Goal: Information Seeking & Learning: Understand process/instructions

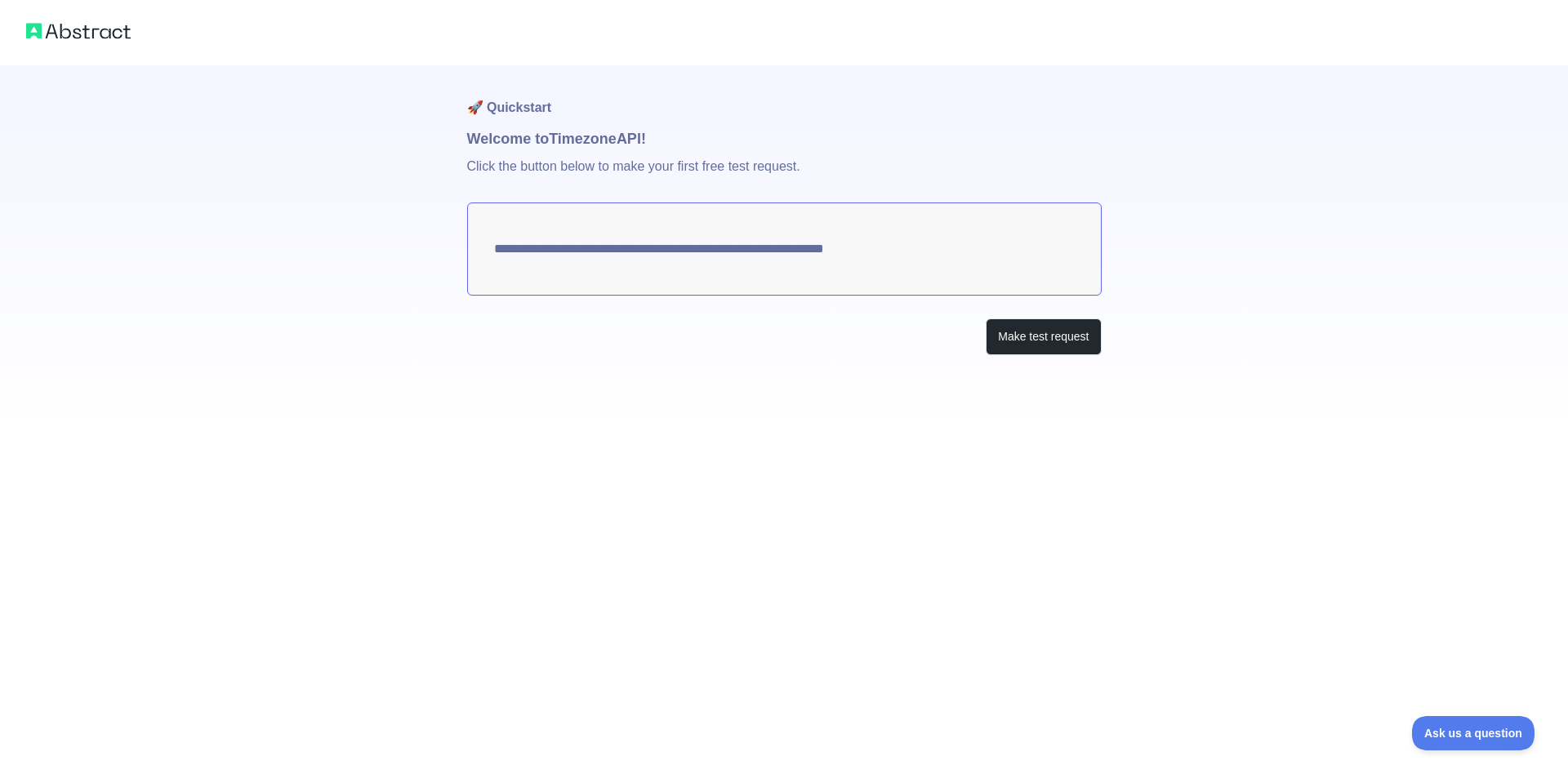
click at [909, 250] on textarea "**********" at bounding box center [784, 248] width 635 height 93
click at [1052, 340] on button "Make test request" at bounding box center [1043, 337] width 115 height 37
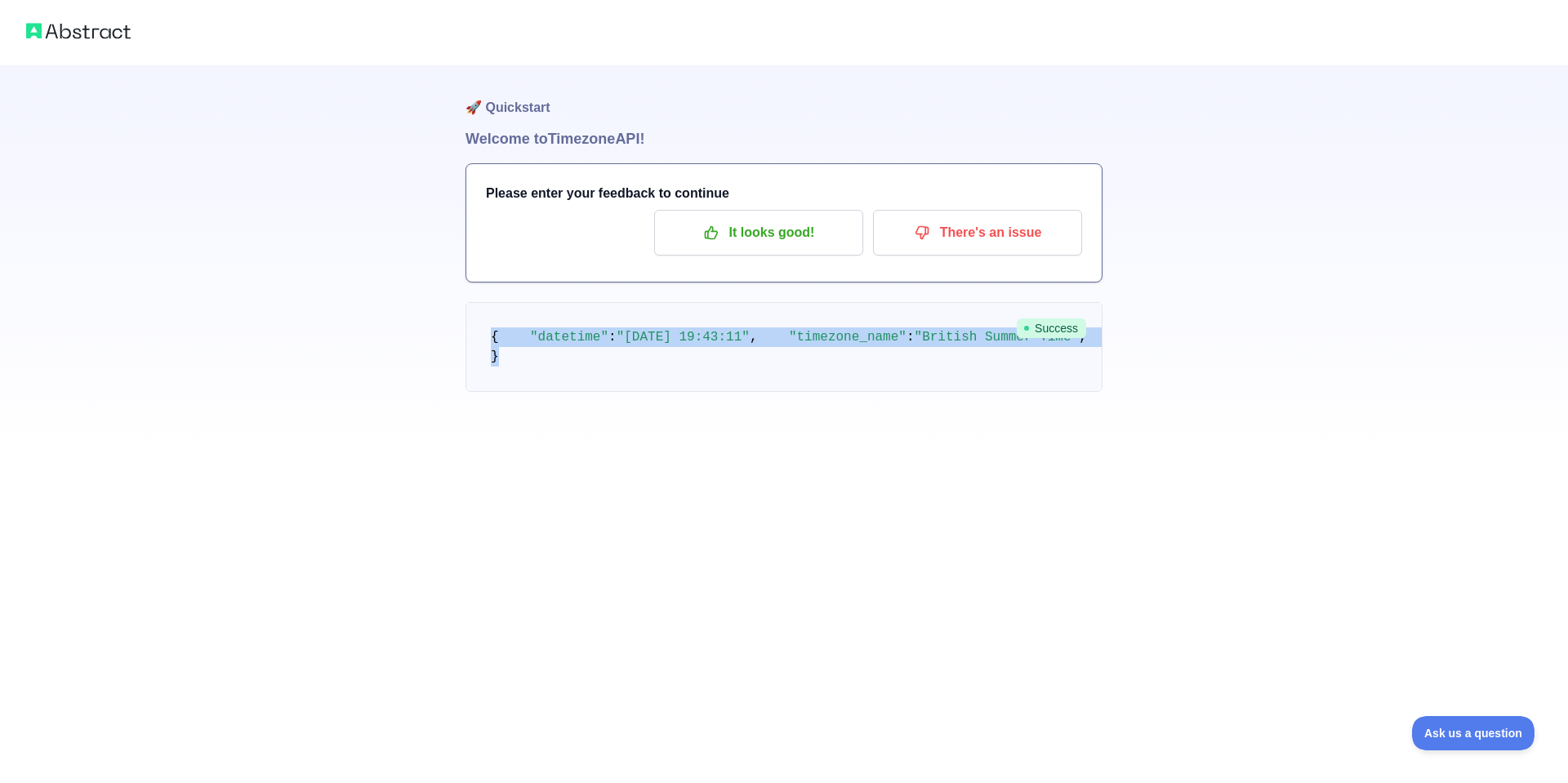
drag, startPoint x: 493, startPoint y: 336, endPoint x: 621, endPoint y: 553, distance: 251.9
click at [621, 392] on pre "{ "datetime" : "[DATE] 19:43:11" , "timezone_name" : "British Summer Time" , "t…" at bounding box center [784, 347] width 637 height 90
copy code "{ "datetime" : "[DATE] 19:43:11" , "timezone_name" : "British Summer Time" , "t…"
click at [784, 236] on p "It looks good!" at bounding box center [758, 233] width 185 height 28
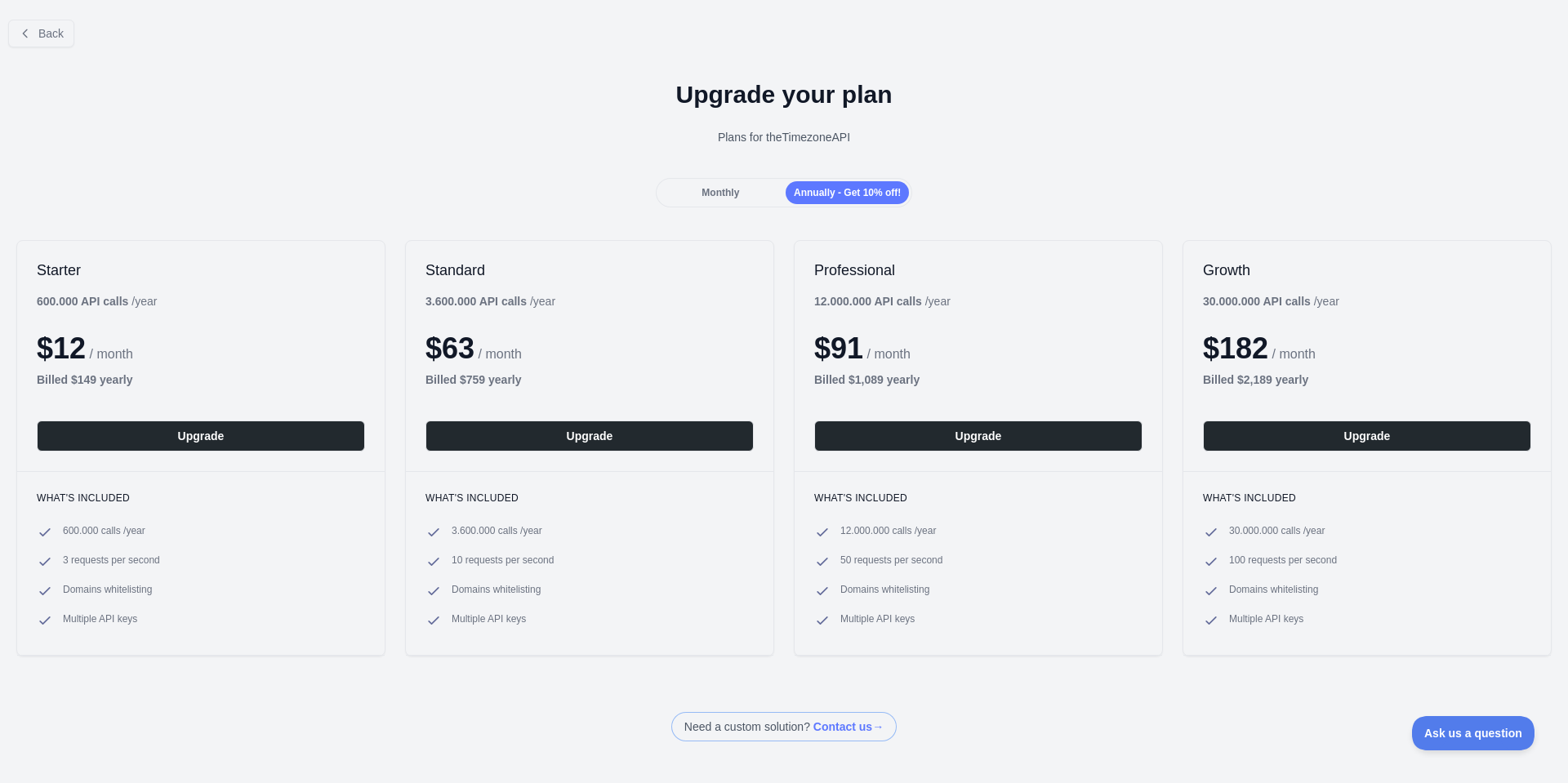
click at [716, 190] on span "Monthly" at bounding box center [720, 193] width 38 height 11
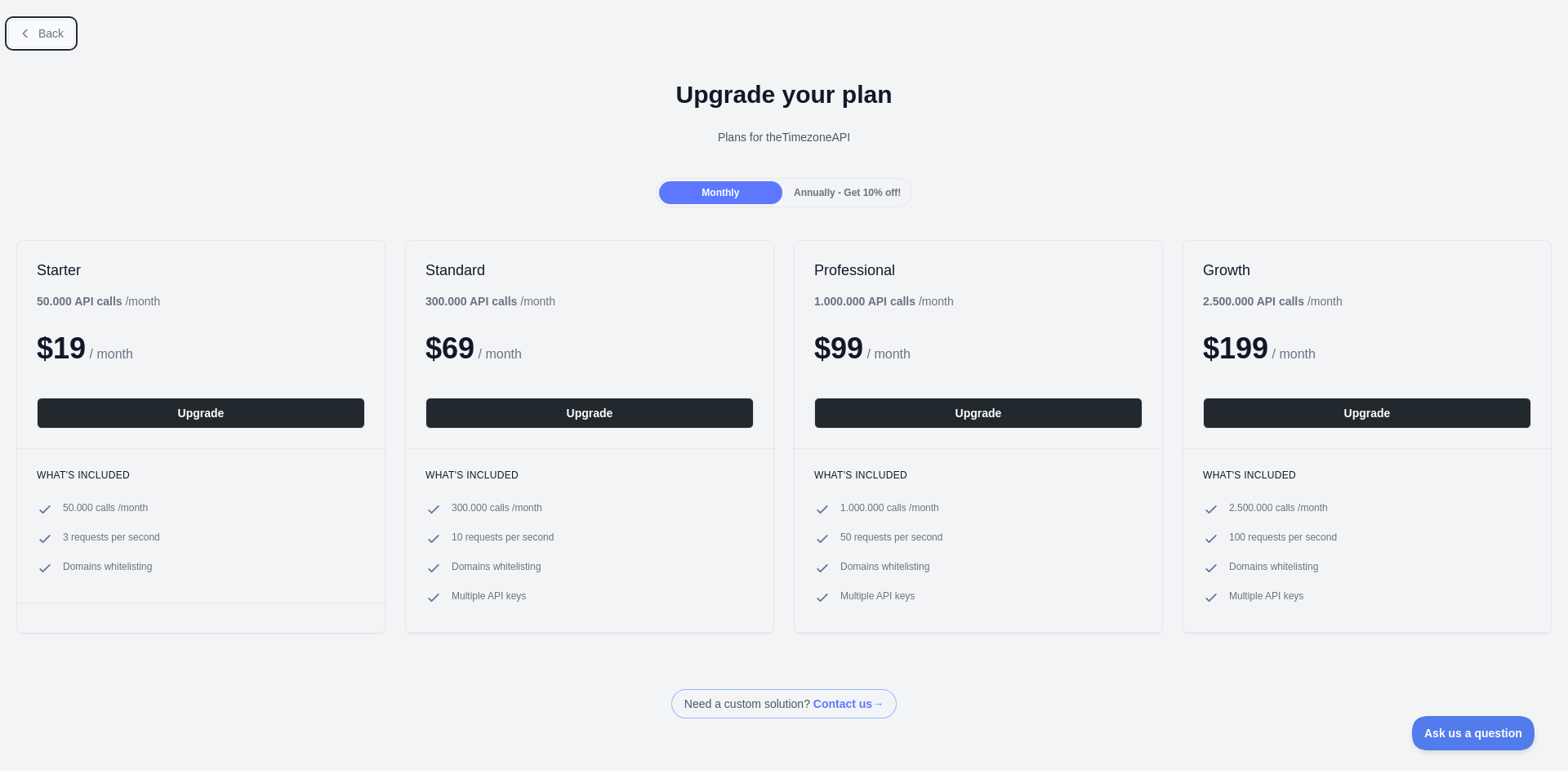
click at [61, 40] on span "Back" at bounding box center [51, 33] width 26 height 13
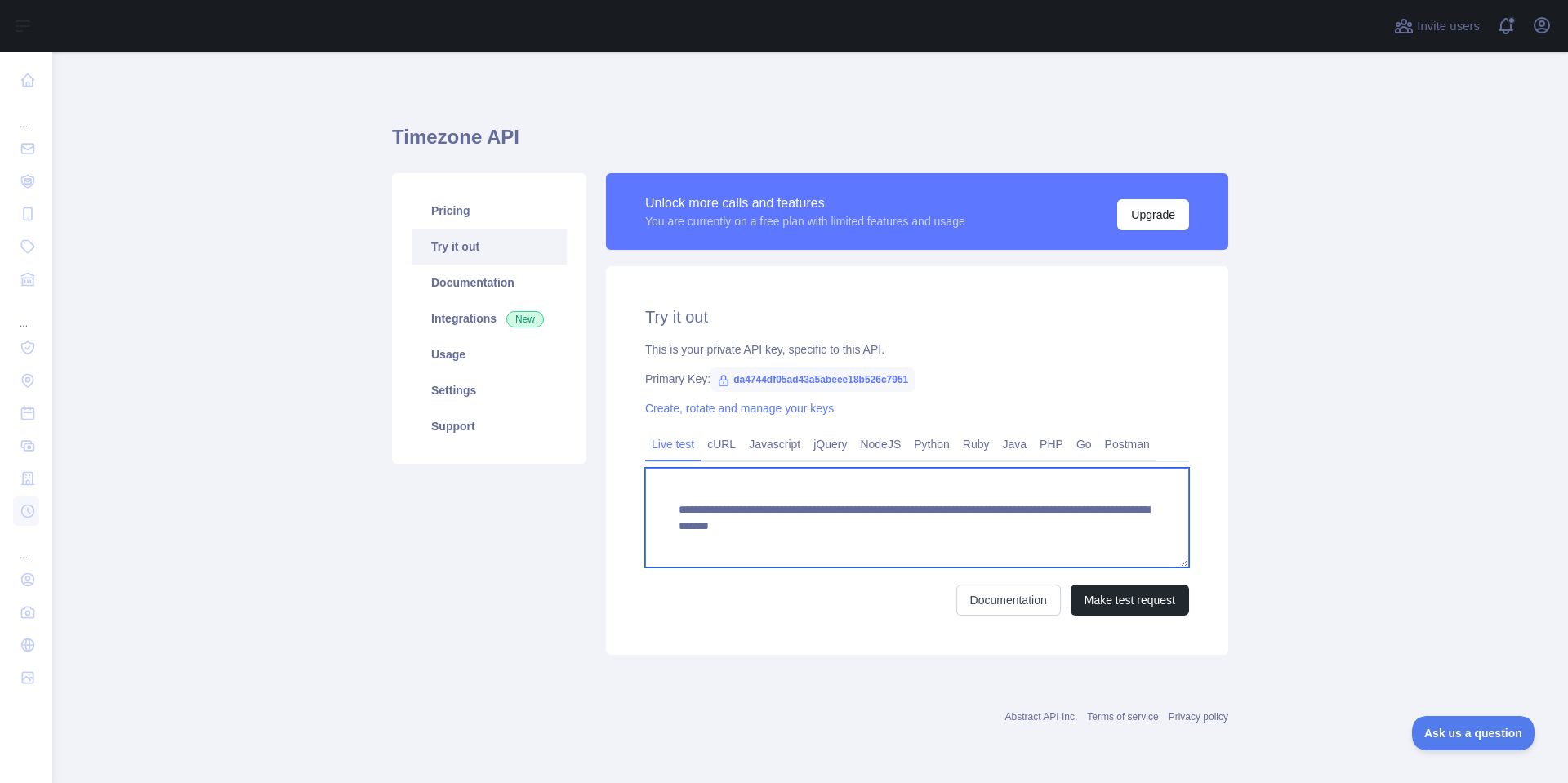
drag, startPoint x: 1123, startPoint y: 526, endPoint x: 985, endPoint y: 521, distance: 138.1
click at [985, 521] on textarea "**********" at bounding box center [917, 517] width 544 height 99
type textarea "**********"
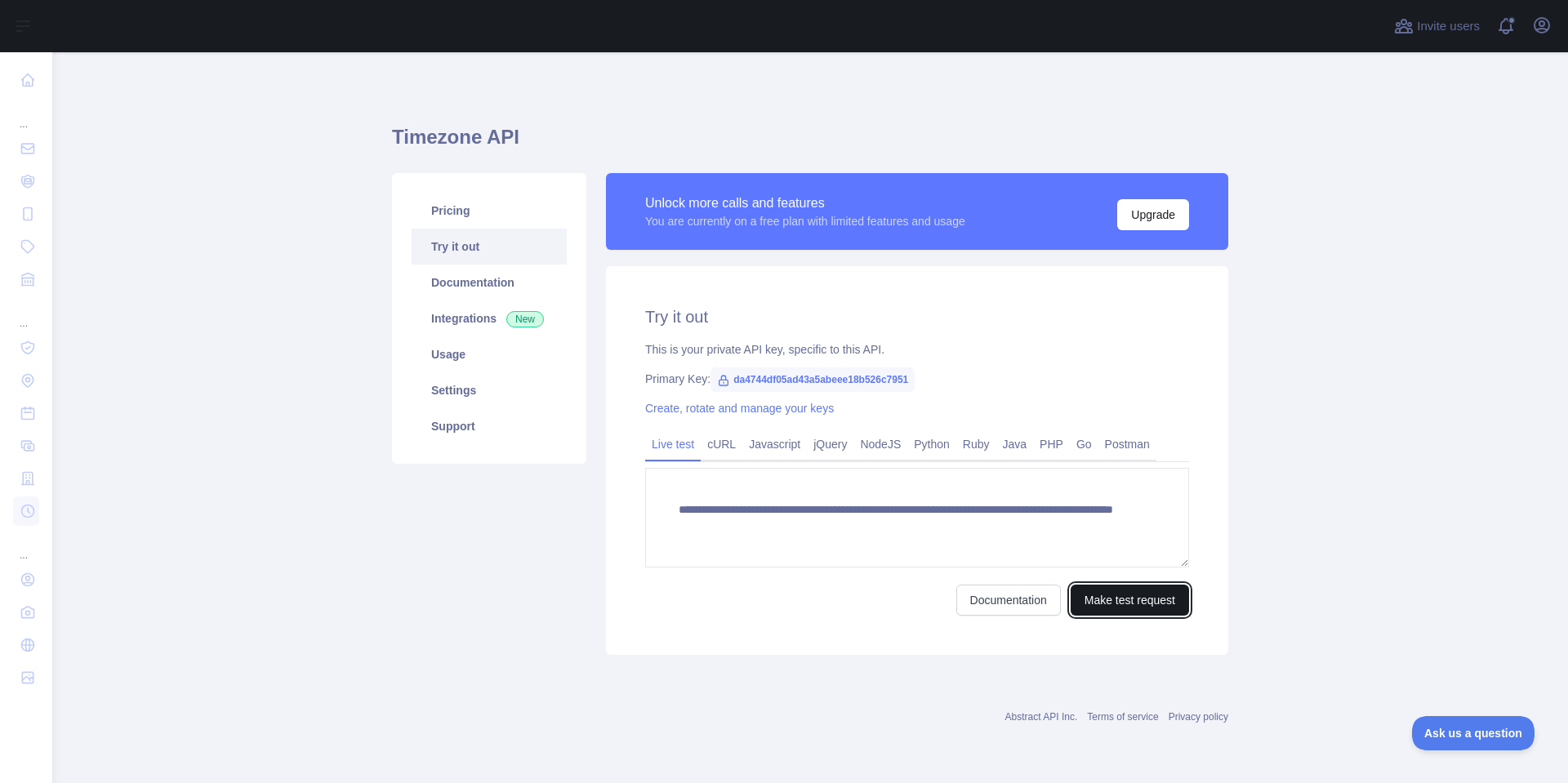
click at [1130, 604] on button "Make test request" at bounding box center [1129, 600] width 118 height 31
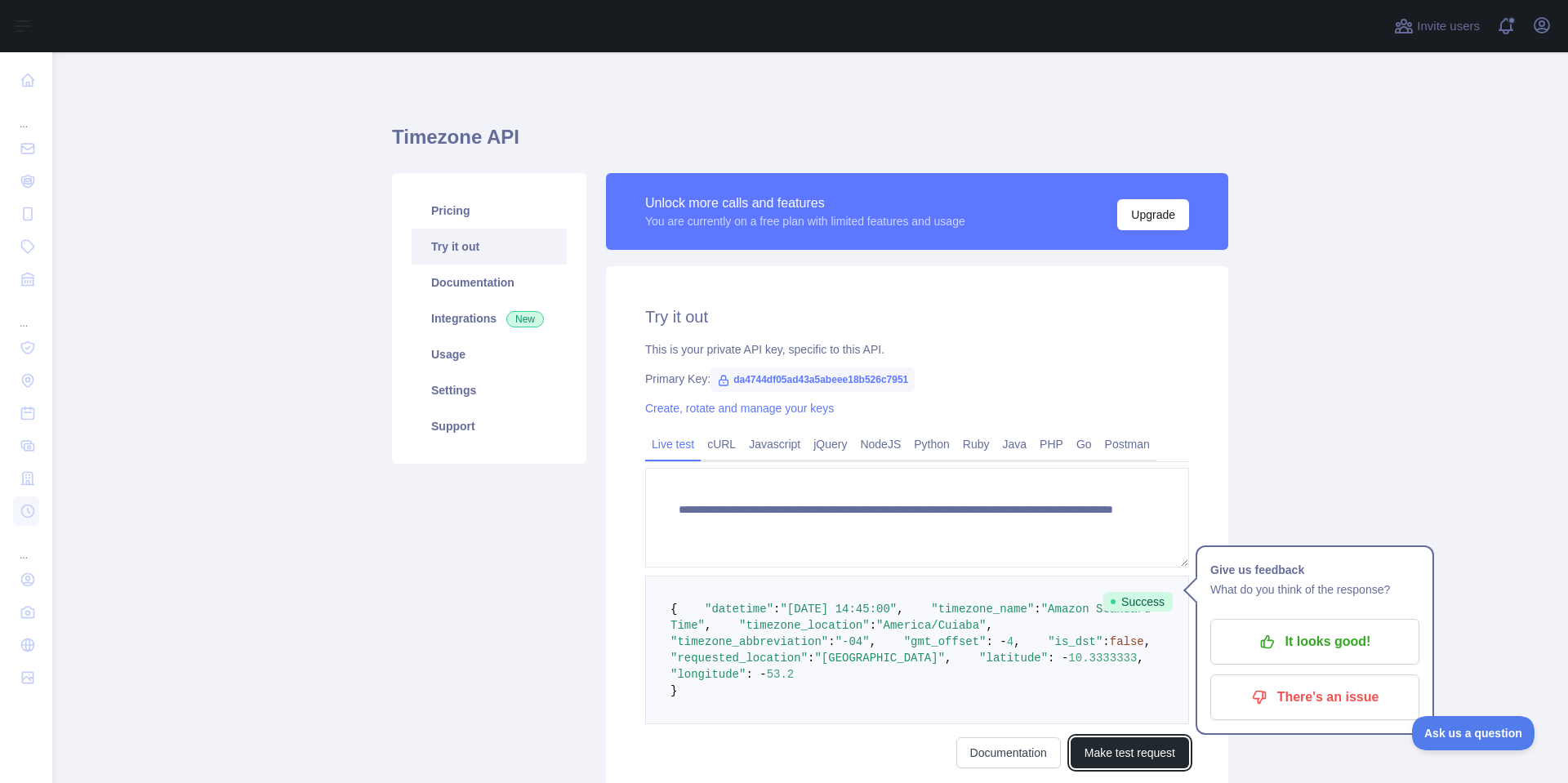
scroll to position [98, 0]
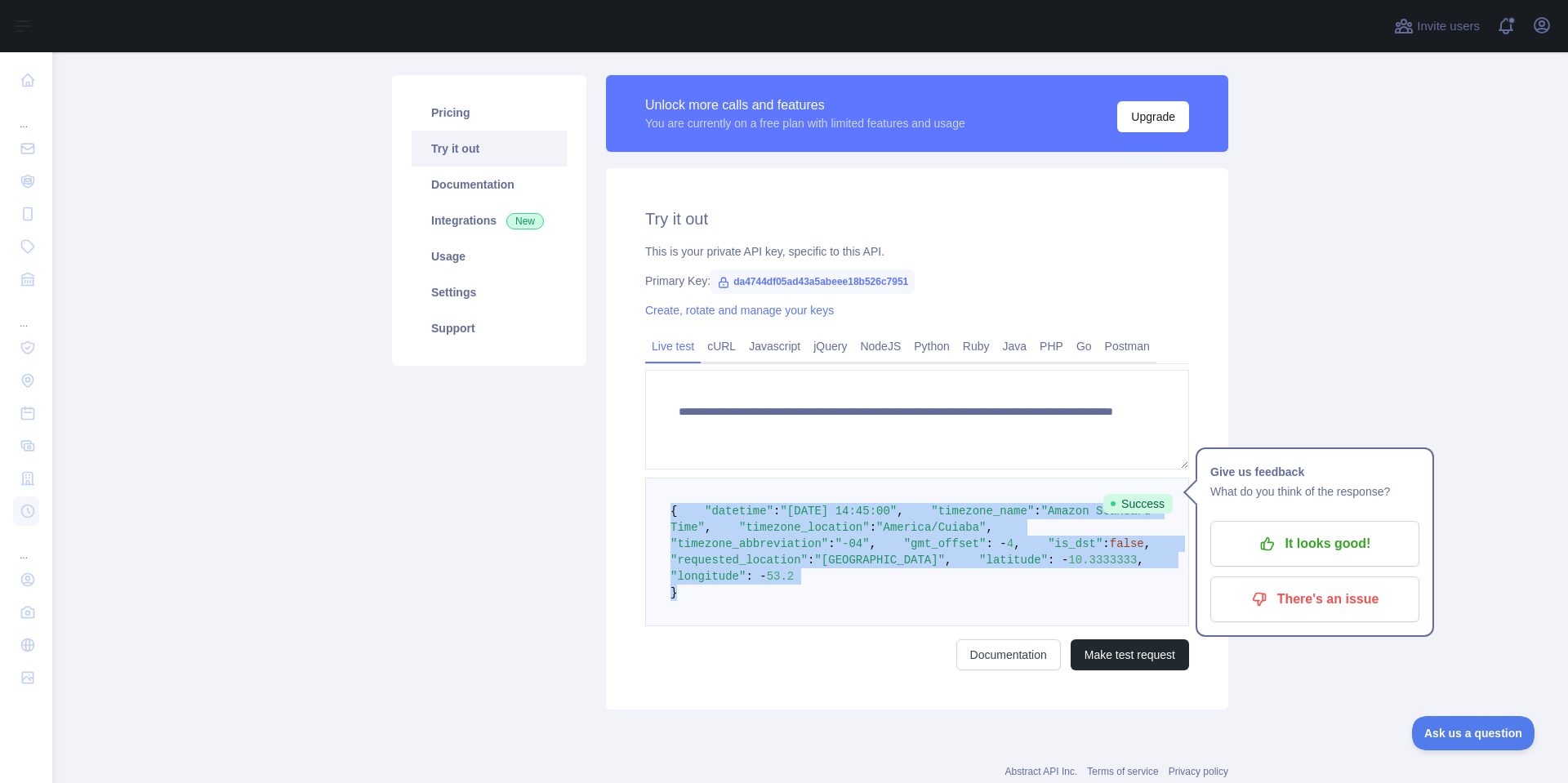
drag, startPoint x: 665, startPoint y: 509, endPoint x: 734, endPoint y: 672, distance: 177.0
click at [734, 627] on pre "{ "datetime" : "[DATE] 14:45:00" , "timezone_name" : "Amazon Standard Time" , "…" at bounding box center [917, 552] width 544 height 149
copy code "{ "datetime" : "[DATE] 14:45:00" , "timezone_name" : "Amazon Standard Time" , "…"
click at [746, 346] on link "Javascript" at bounding box center [774, 346] width 64 height 26
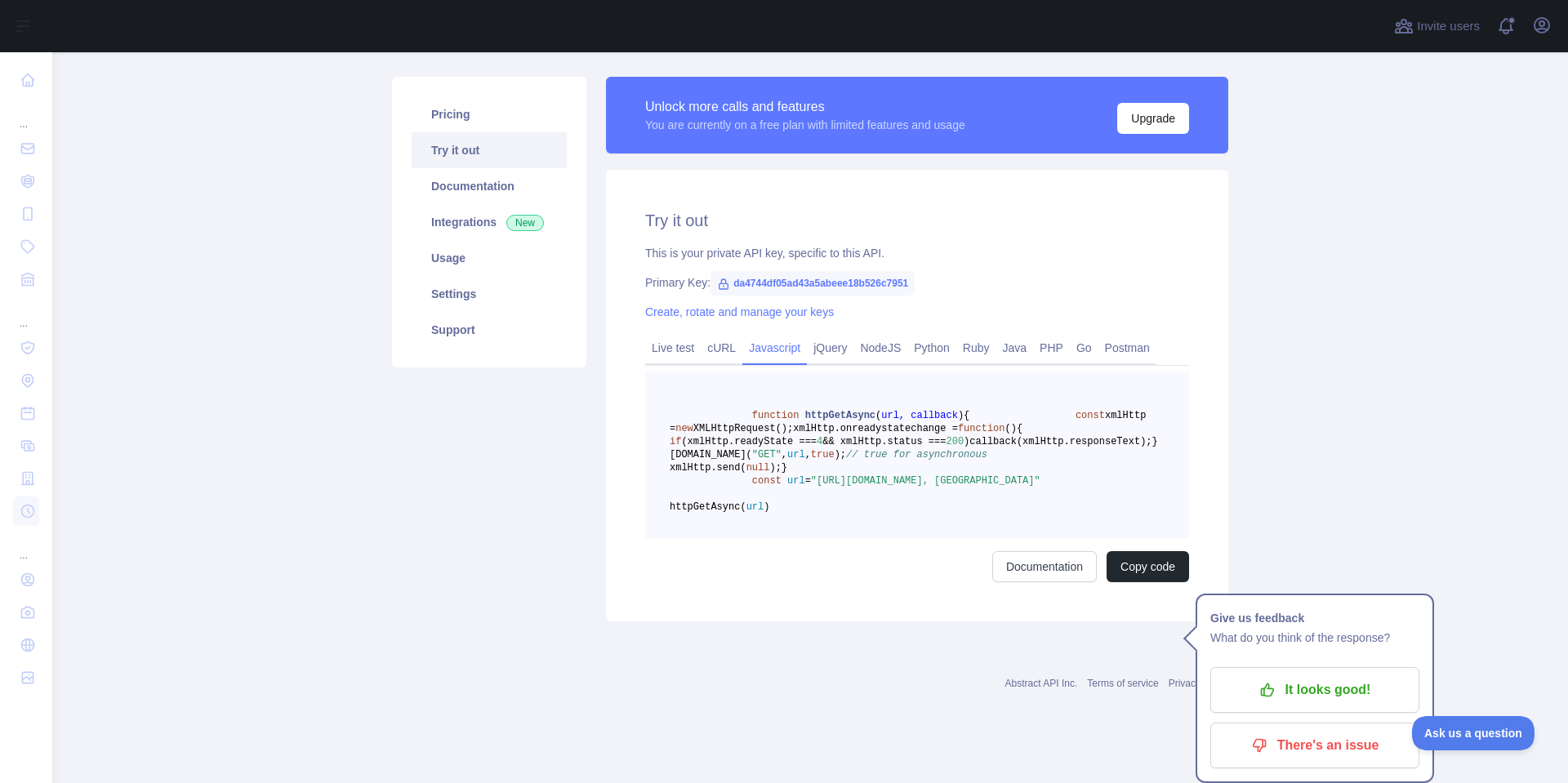
click at [1407, 463] on main "Timezone API Pricing Try it out Documentation Integrations New Usage Settings S…" at bounding box center [810, 418] width 1516 height 732
click at [707, 344] on link "cURL" at bounding box center [721, 347] width 41 height 26
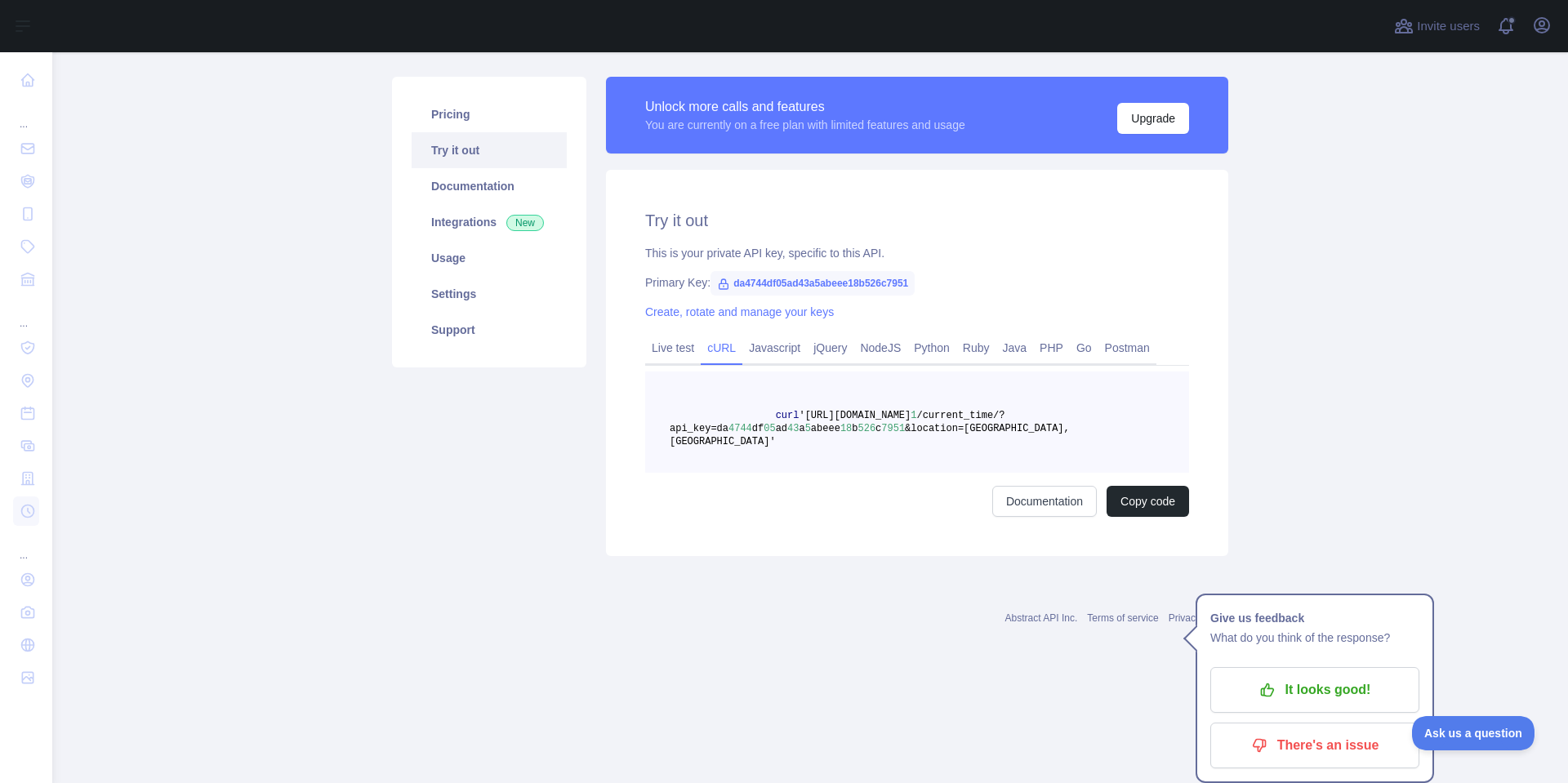
scroll to position [0, 0]
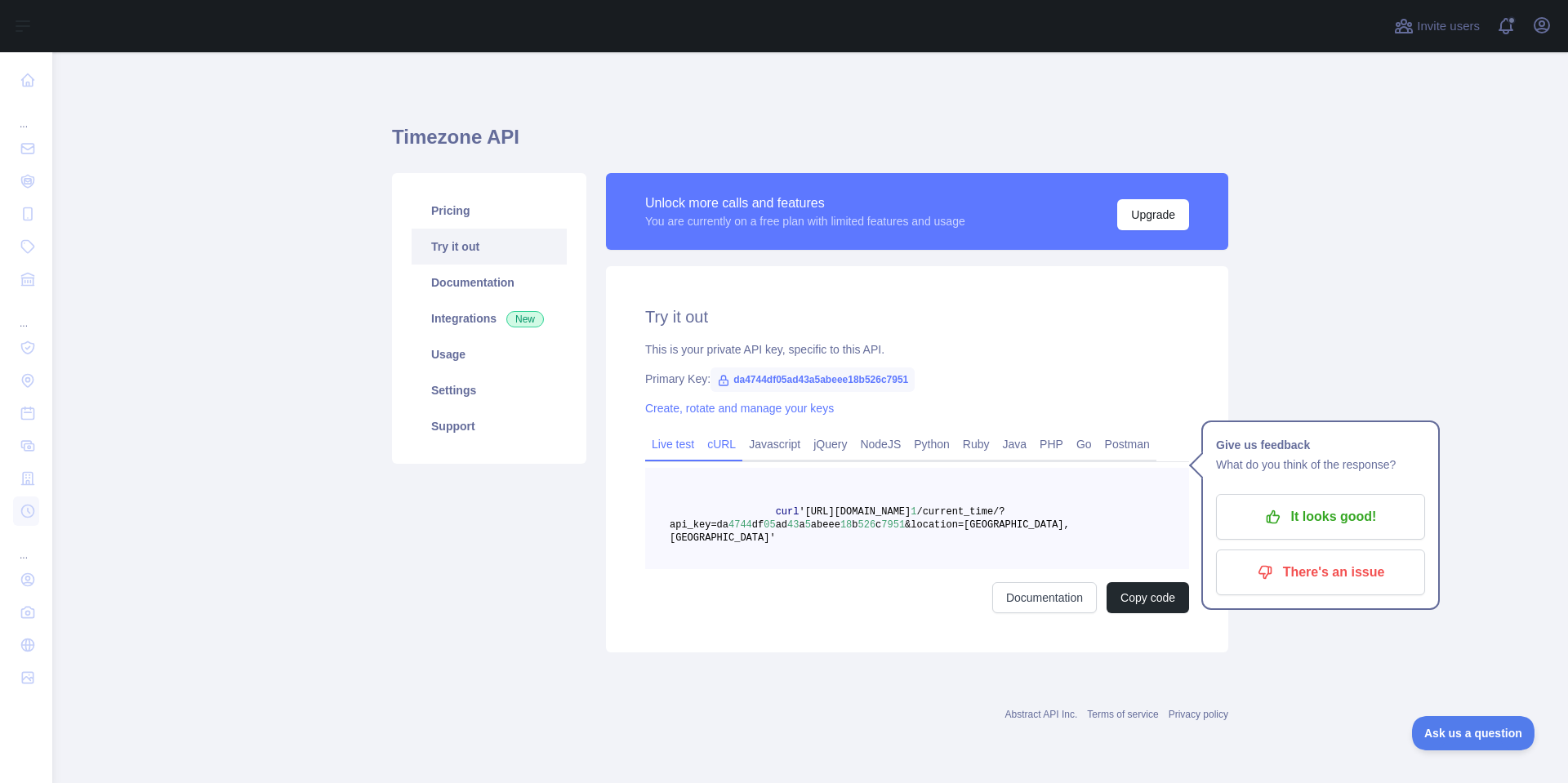
click at [672, 450] on link "Live test" at bounding box center [672, 444] width 55 height 26
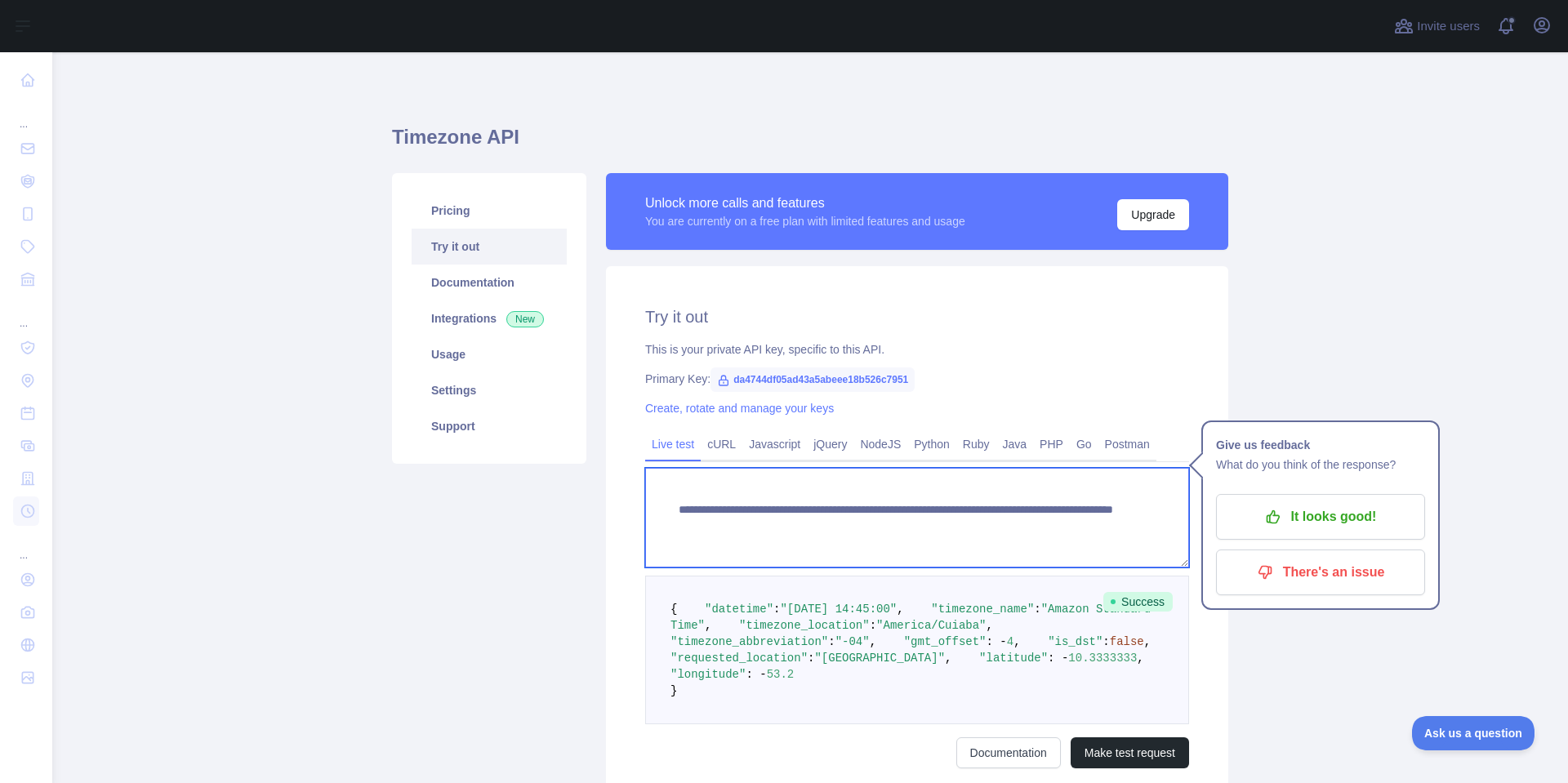
drag, startPoint x: 1010, startPoint y: 530, endPoint x: 632, endPoint y: 490, distance: 380.1
click at [632, 490] on div "**********" at bounding box center [917, 537] width 622 height 541
